Goal: Transaction & Acquisition: Download file/media

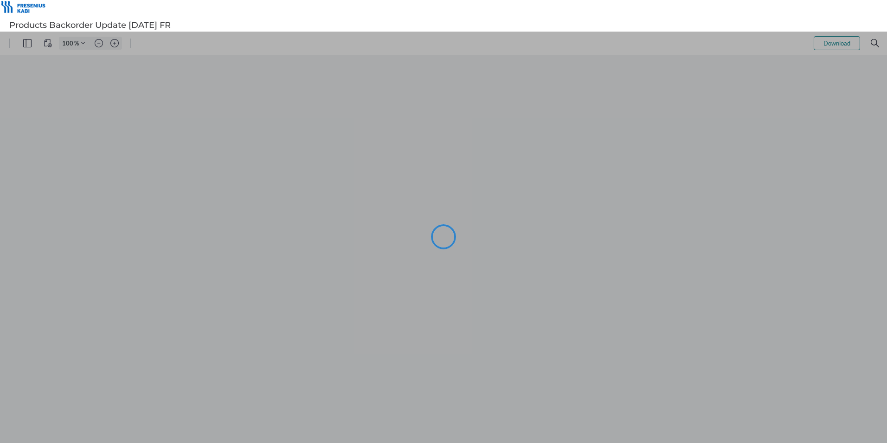
type input "105"
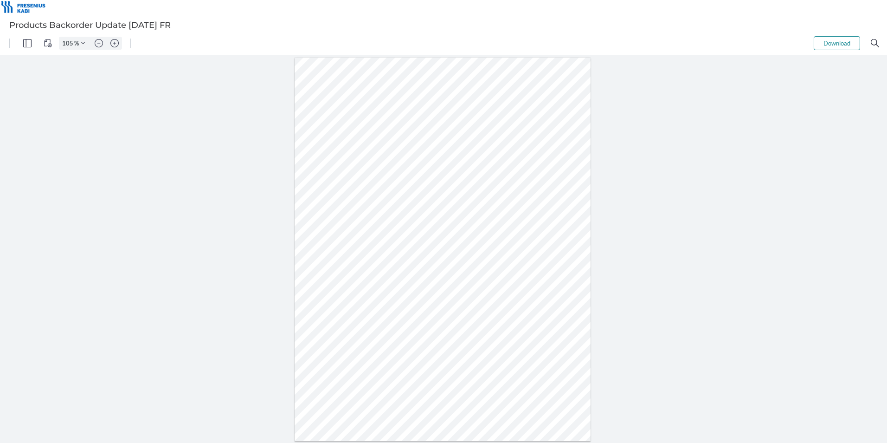
click at [838, 44] on button "Download" at bounding box center [837, 43] width 46 height 14
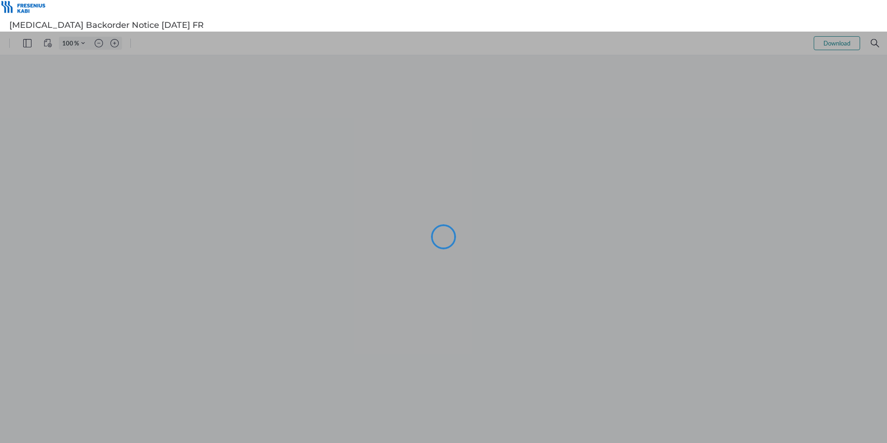
type input "105"
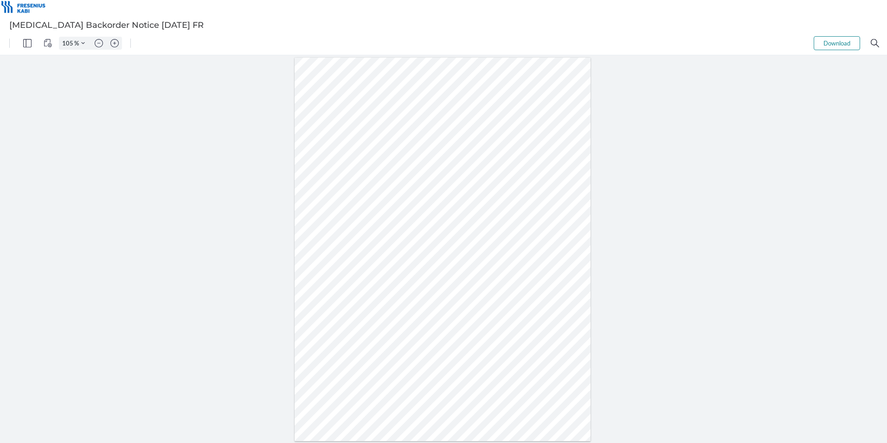
click at [835, 43] on button "Download" at bounding box center [837, 43] width 46 height 14
click at [831, 40] on button "Download" at bounding box center [837, 43] width 46 height 14
click at [830, 43] on button "Download" at bounding box center [837, 43] width 46 height 14
